Goal: Check status: Check status

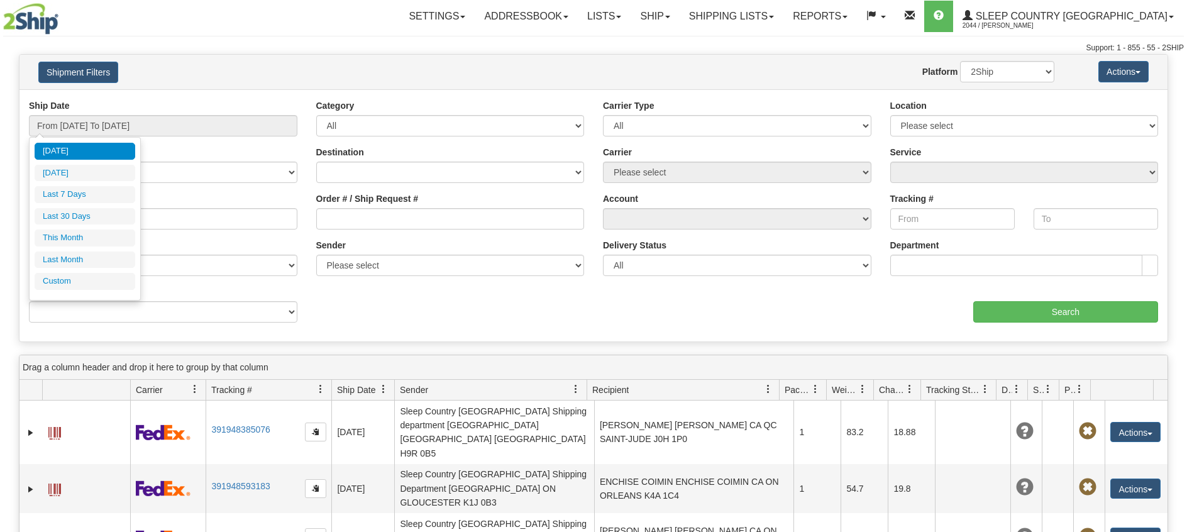
click at [74, 214] on li "Last 30 Days" at bounding box center [85, 216] width 101 height 17
type input "From [DATE] To [DATE]"
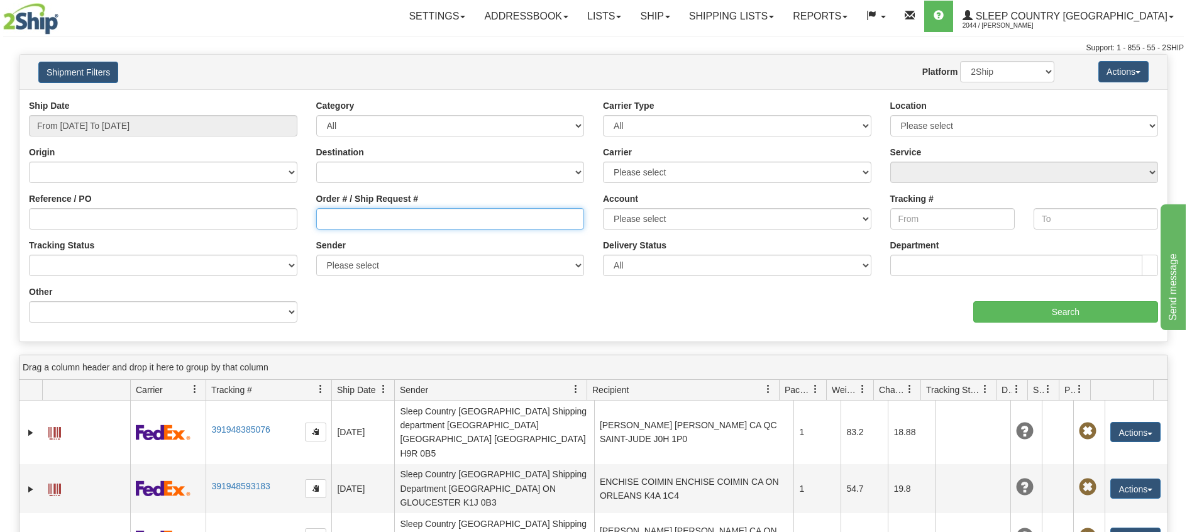
click at [432, 214] on input "Order # / Ship Request #" at bounding box center [450, 218] width 268 height 21
paste input "9000H822871"
type input "9000H822871"
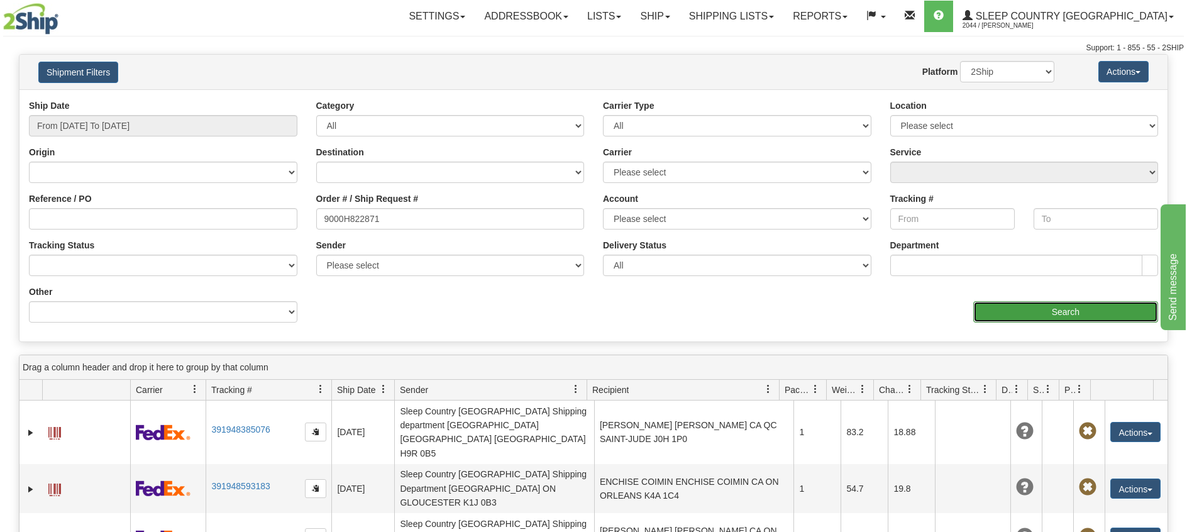
click at [1024, 314] on input "Search" at bounding box center [1065, 311] width 185 height 21
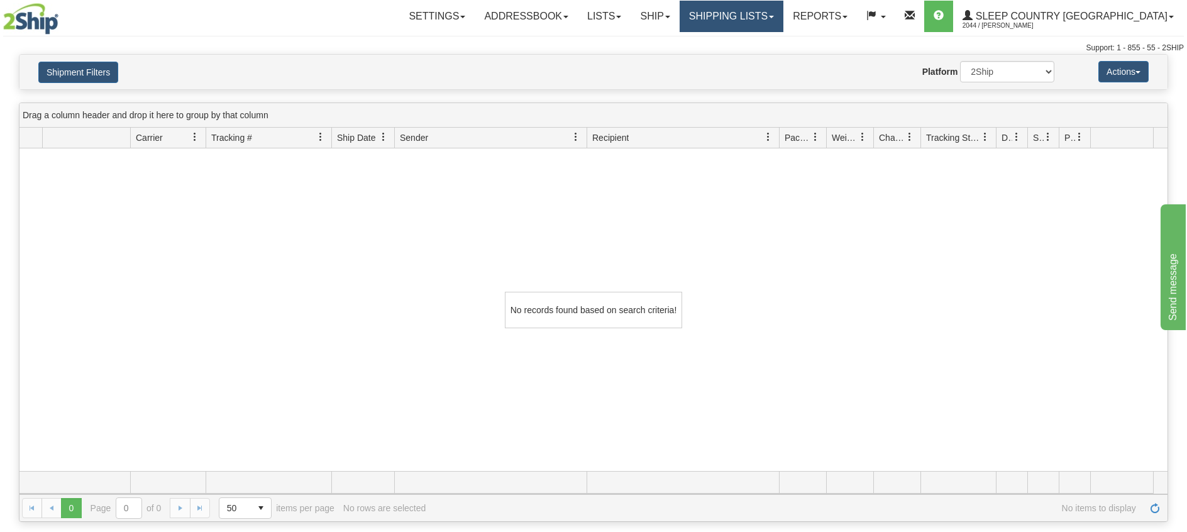
click at [765, 14] on link "Shipping lists" at bounding box center [732, 16] width 104 height 31
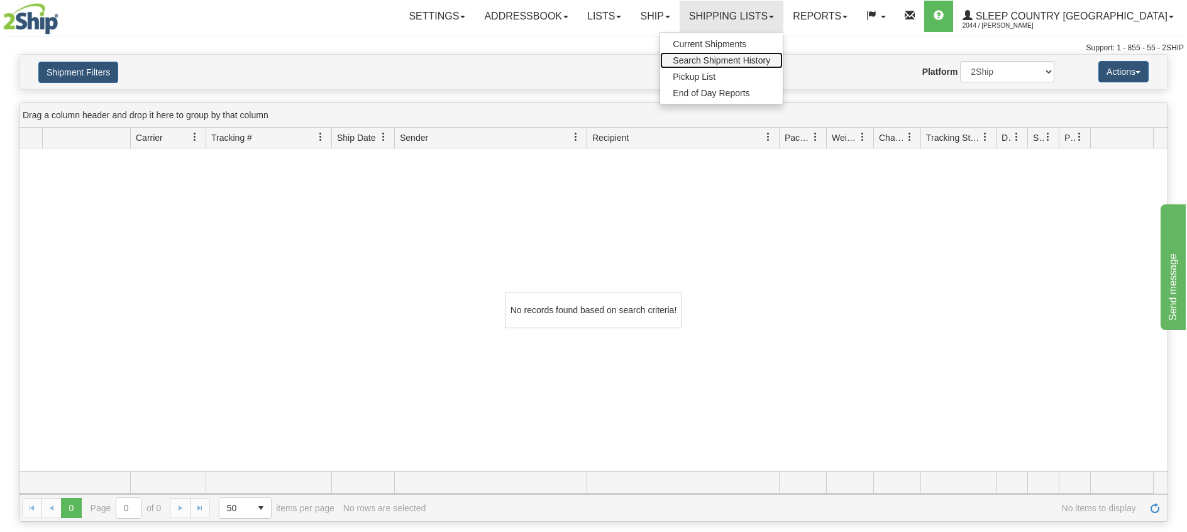
click at [751, 56] on span "Search Shipment History" at bounding box center [721, 60] width 97 height 10
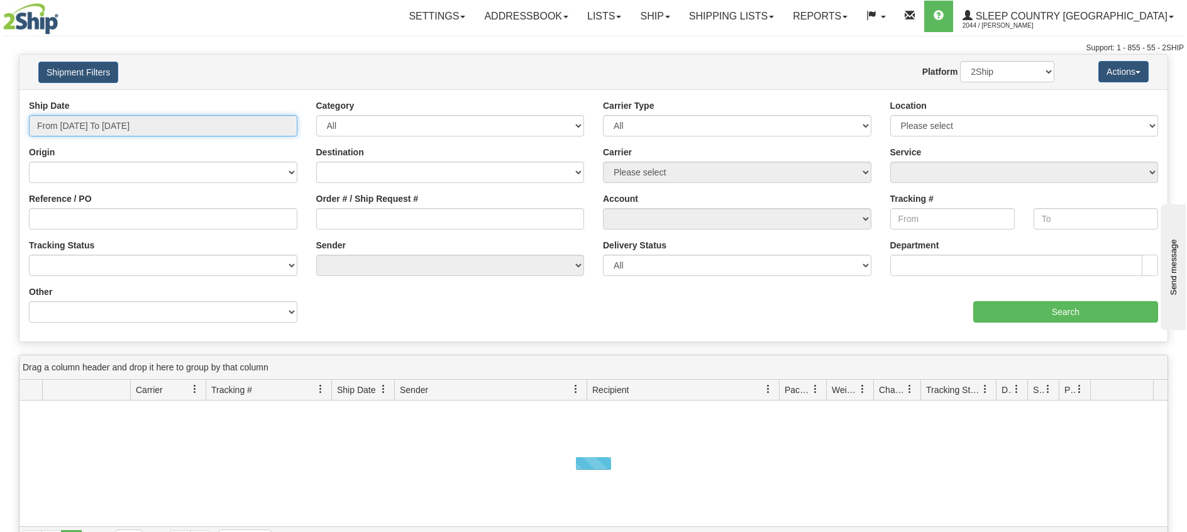
click at [212, 130] on input "From [DATE] To [DATE]" at bounding box center [163, 125] width 268 height 21
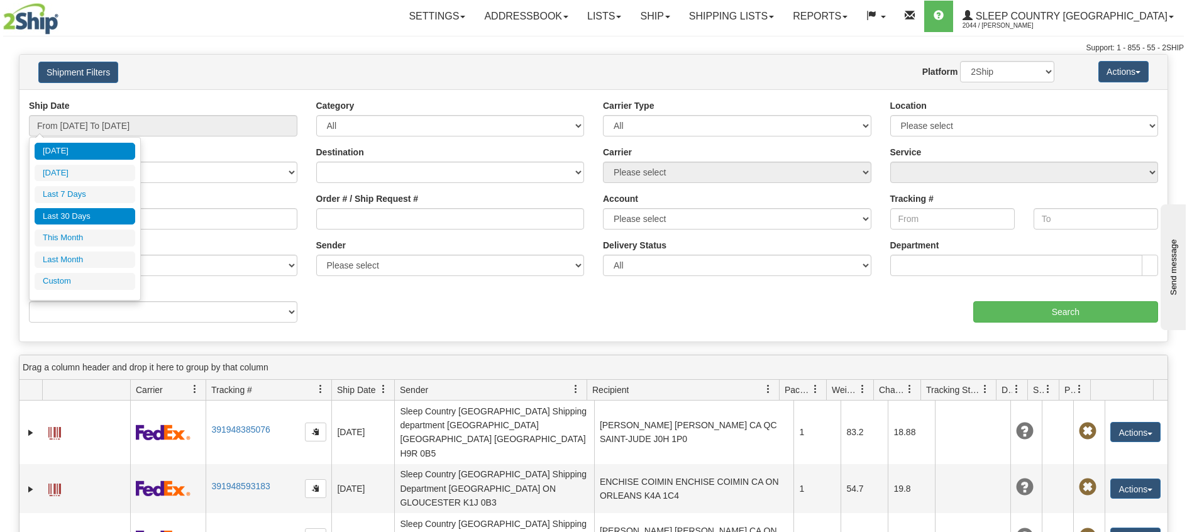
click at [67, 218] on li "Last 30 Days" at bounding box center [85, 216] width 101 height 17
type input "From [DATE] To [DATE]"
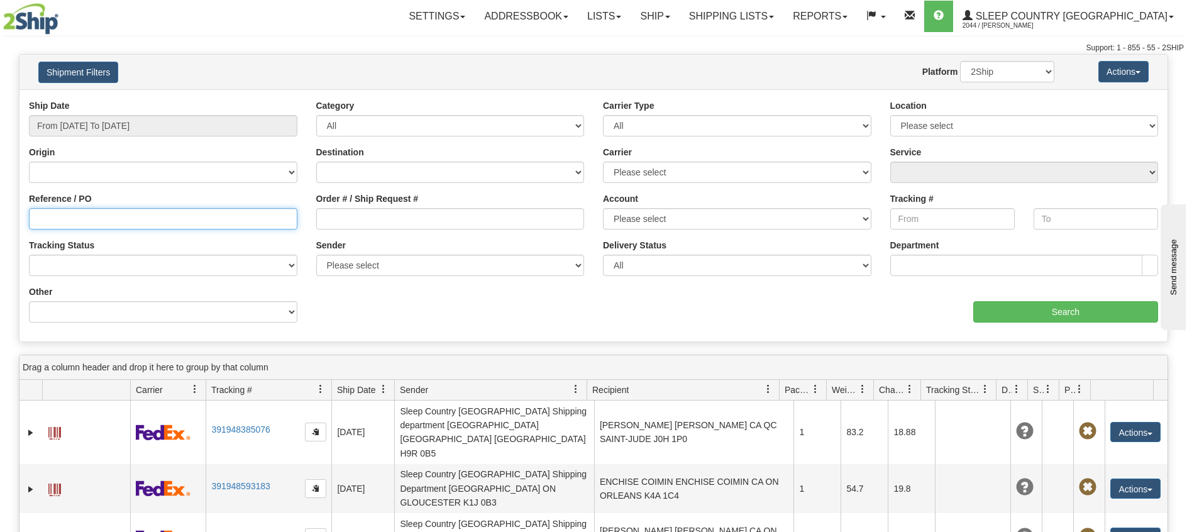
click at [82, 220] on input "Reference / PO" at bounding box center [163, 218] width 268 height 21
paste input "9000H822871"
type input "9000H822871"
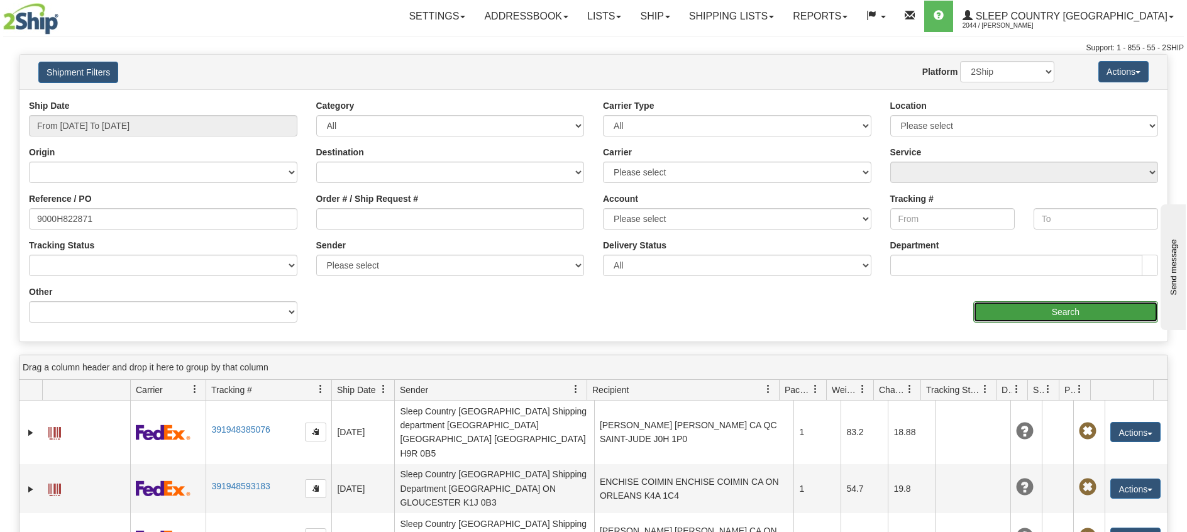
click at [1022, 318] on input "Search" at bounding box center [1065, 311] width 185 height 21
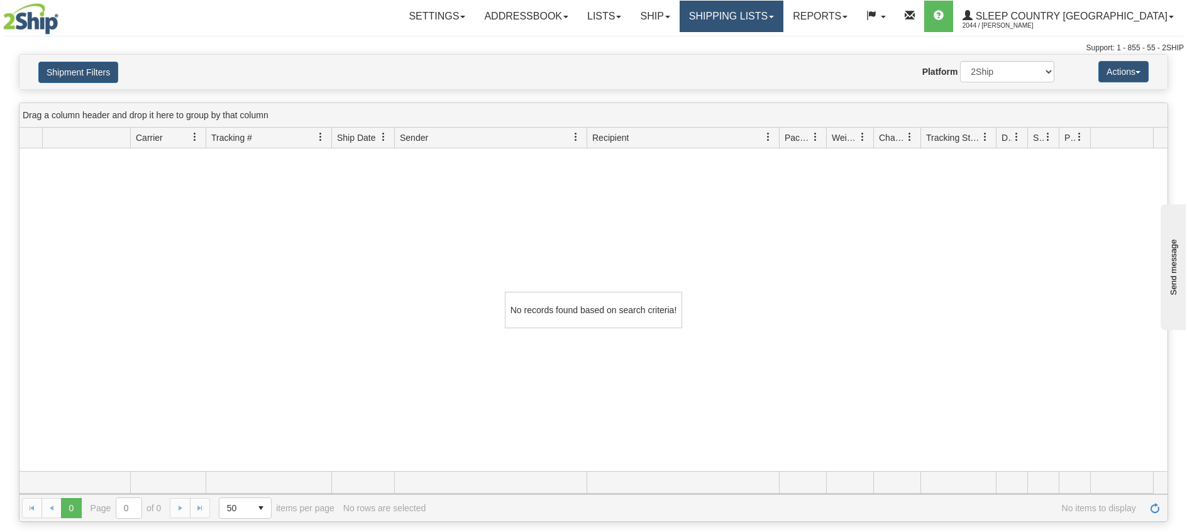
click at [775, 15] on link "Shipping lists" at bounding box center [732, 16] width 104 height 31
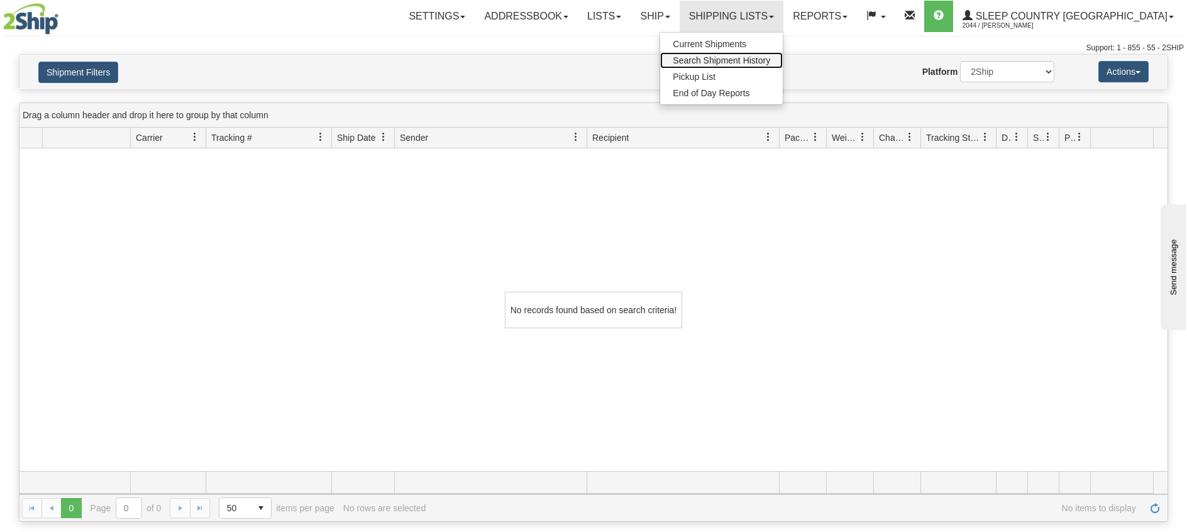
click at [770, 57] on span "Search Shipment History" at bounding box center [721, 60] width 97 height 10
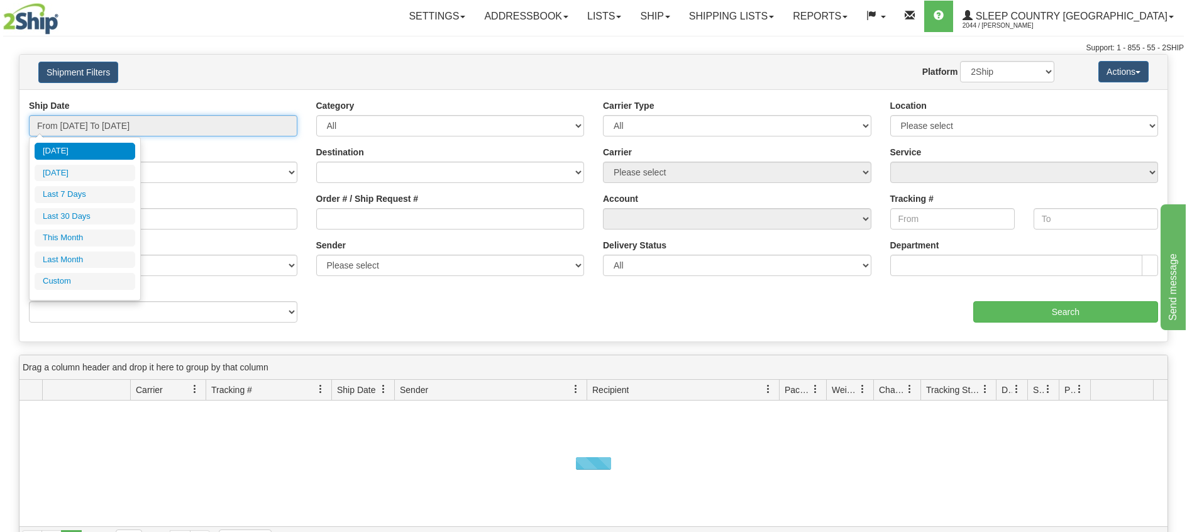
click at [153, 130] on input "From 08/09/2025 To 08/10/2025" at bounding box center [163, 125] width 268 height 21
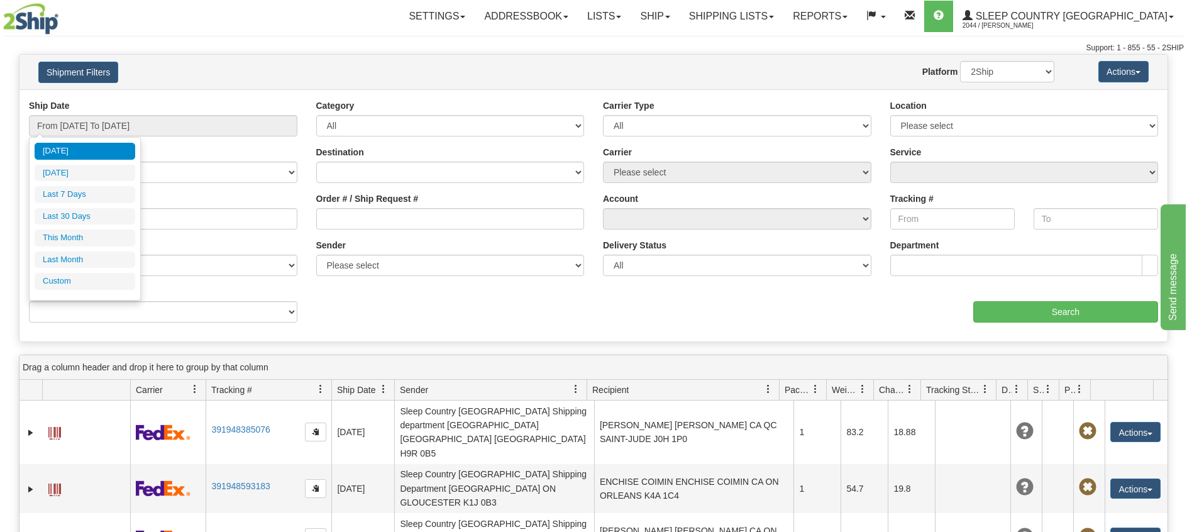
drag, startPoint x: 86, startPoint y: 217, endPoint x: 97, endPoint y: 218, distance: 11.3
click at [89, 217] on li "Last 30 Days" at bounding box center [85, 216] width 101 height 17
type input "From [DATE] To [DATE]"
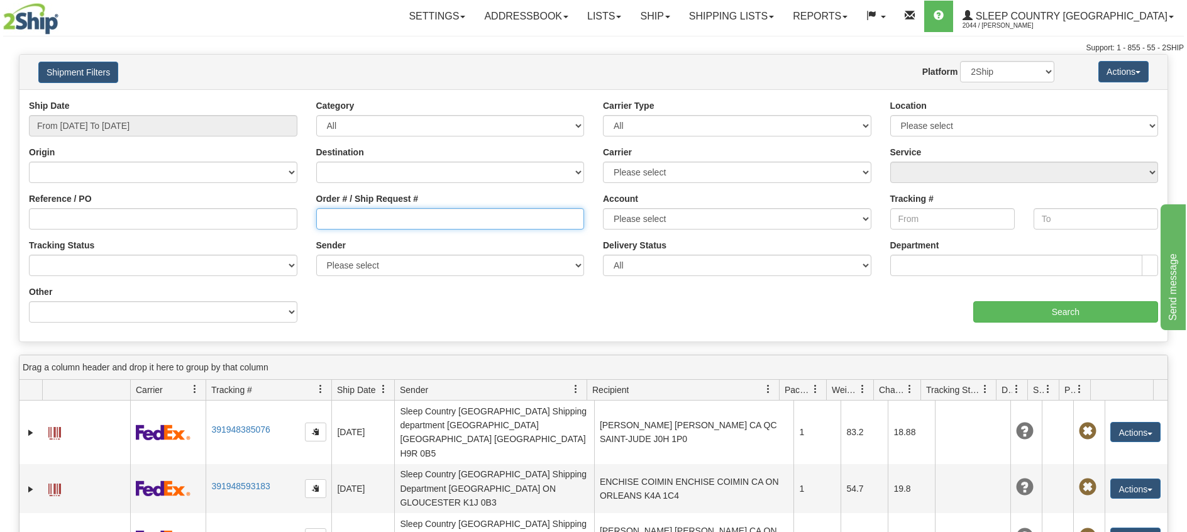
click at [348, 218] on input "Order # / Ship Request #" at bounding box center [450, 218] width 268 height 21
paste input "9000H822871"
type input "9000H822871"
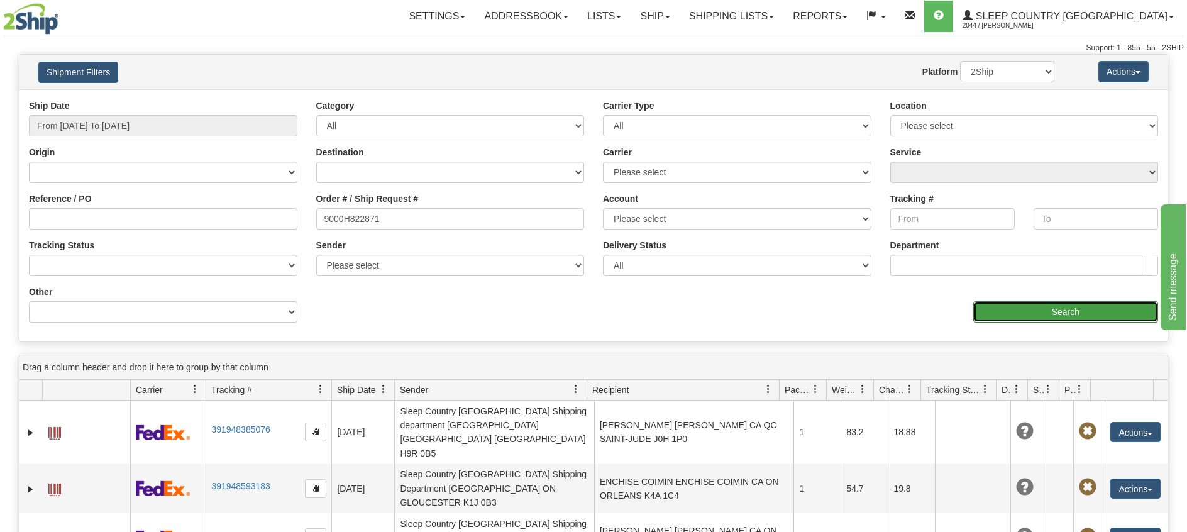
click at [1037, 304] on input "Search" at bounding box center [1065, 311] width 185 height 21
